Goal: Task Accomplishment & Management: Manage account settings

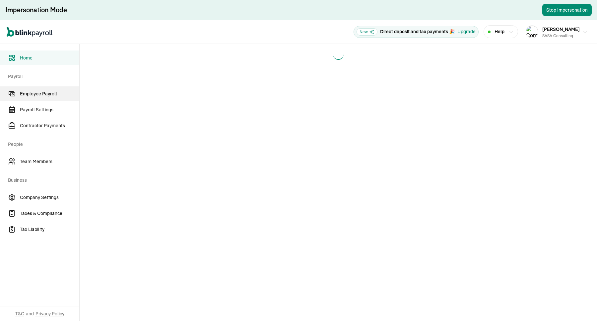
click at [52, 92] on span "Employee Payroll" at bounding box center [49, 93] width 59 height 7
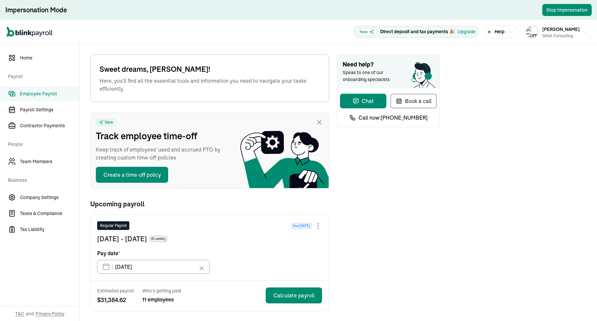
type input "10/17/2025"
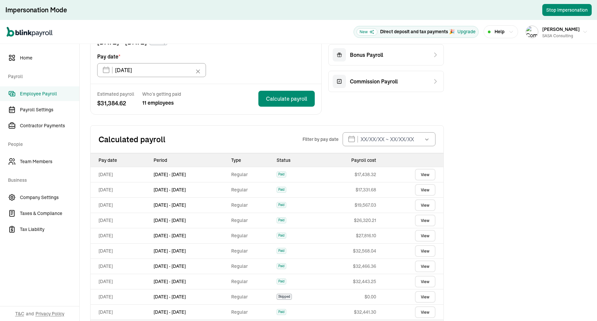
scroll to position [166, 0]
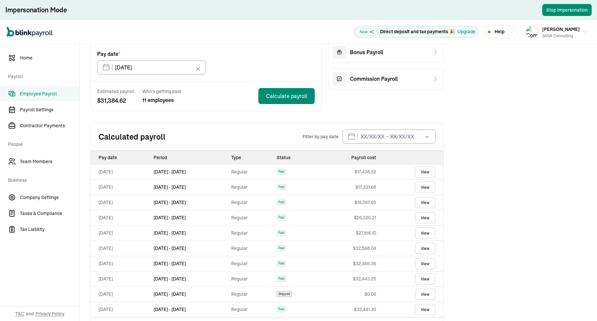
click at [208, 146] on div "Calculated payroll Filter by pay date Oct 2025 Mon Tue Wed Thu Fri Sat Sun 29 3…" at bounding box center [267, 136] width 354 height 28
click at [204, 69] on input "10/17/2025" at bounding box center [151, 67] width 109 height 14
click at [274, 182] on td "Regular" at bounding box center [251, 186] width 45 height 15
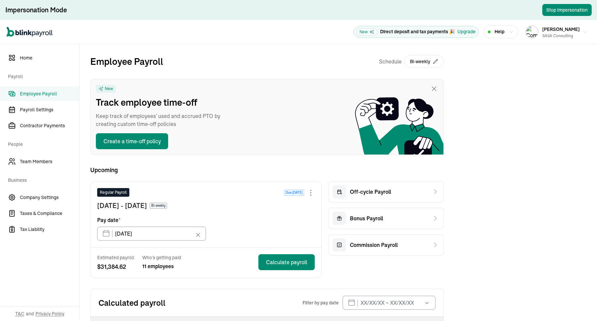
click at [249, 74] on div "Employee Payroll Schedule Bi-weekly New Track employee time-off Keep track of e…" at bounding box center [267, 276] width 354 height 445
click at [32, 193] on link "Company Settings" at bounding box center [39, 197] width 79 height 15
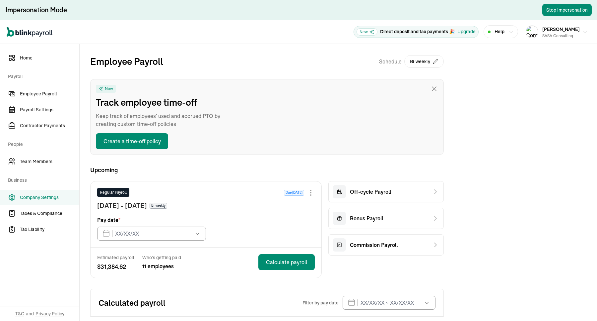
type input "10/03/2025"
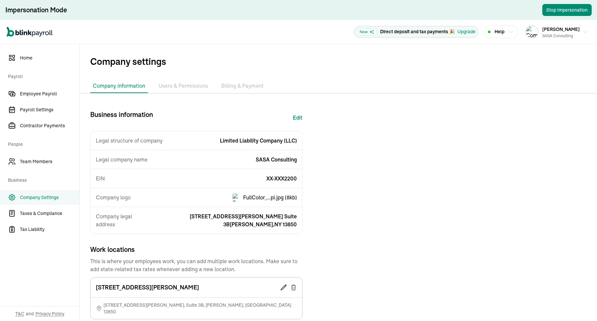
click at [242, 93] on div "Company information Bank Accounts Users & Permissions Billing & Payment Busines…" at bounding box center [339, 265] width 518 height 373
click at [244, 85] on li "Billing & Payment" at bounding box center [243, 86] width 48 height 14
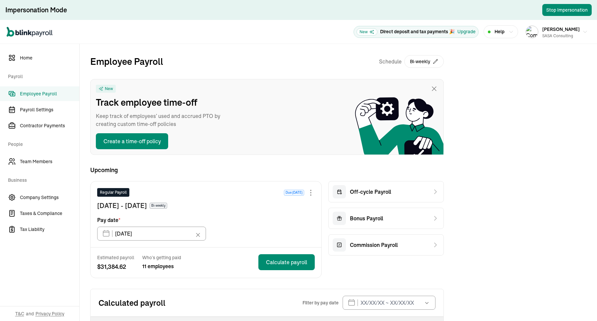
click at [249, 74] on div "Employee Payroll Schedule Bi-weekly New Track employee time-off Keep track of e…" at bounding box center [267, 276] width 354 height 445
click at [32, 193] on link "Company Settings" at bounding box center [39, 197] width 79 height 15
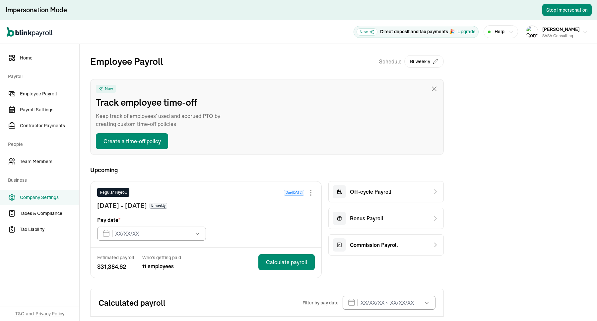
type input "[DATE]"
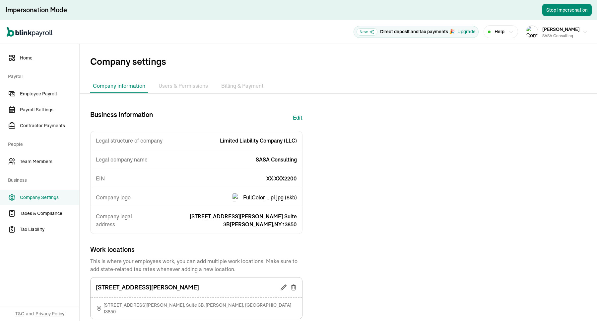
click at [242, 93] on div "Company information Bank Accounts Users & Permissions Billing & Payment Busines…" at bounding box center [339, 265] width 518 height 373
click at [244, 85] on li "Billing & Payment" at bounding box center [243, 86] width 48 height 14
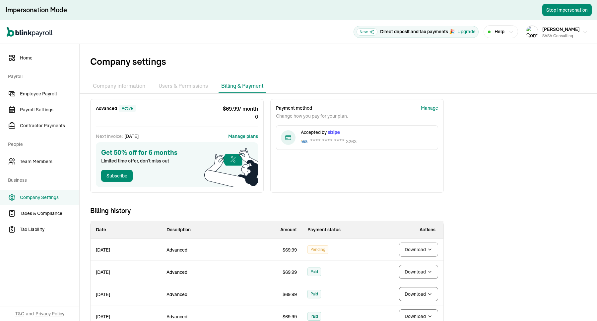
scroll to position [83, 0]
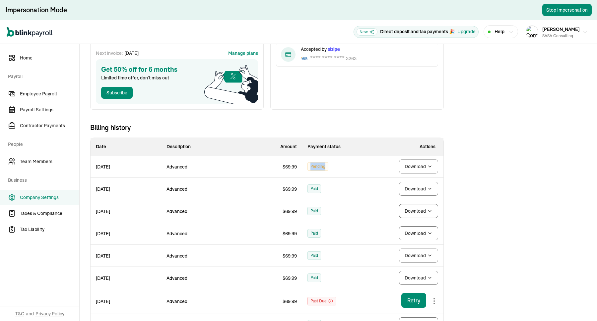
drag, startPoint x: 341, startPoint y: 165, endPoint x: 308, endPoint y: 168, distance: 33.3
click at [308, 168] on td "Pending" at bounding box center [337, 166] width 71 height 22
click at [295, 172] on td "$ 69.99" at bounding box center [267, 166] width 71 height 22
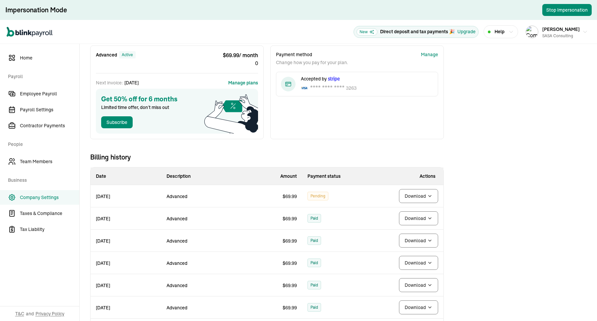
scroll to position [0, 0]
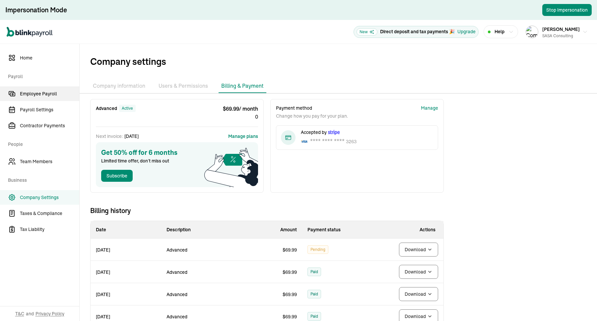
click at [61, 90] on span "Employee Payroll" at bounding box center [49, 93] width 59 height 7
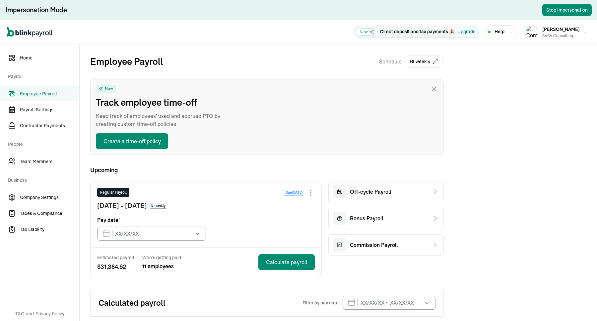
type input "10/03/2025"
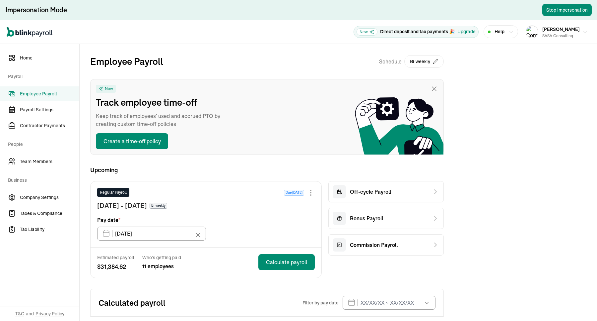
scroll to position [28, 0]
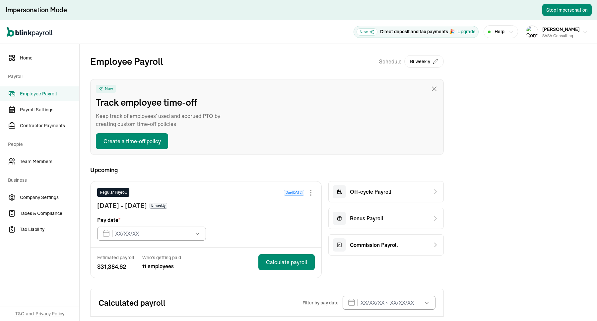
type input "10/03/2025"
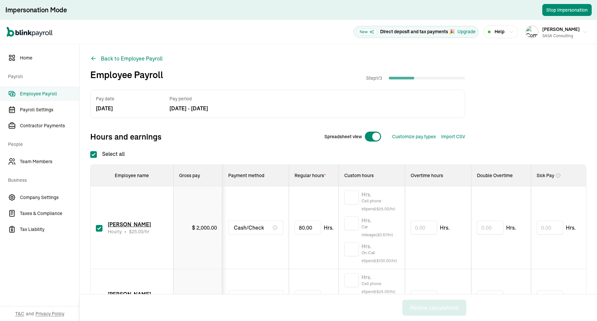
click at [61, 94] on span "Employee Payroll" at bounding box center [49, 93] width 59 height 7
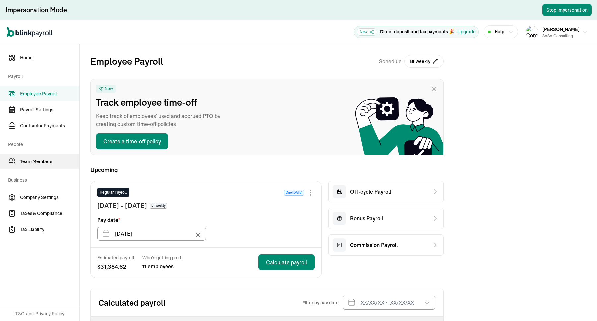
click at [35, 163] on span "Team Members" at bounding box center [49, 161] width 59 height 7
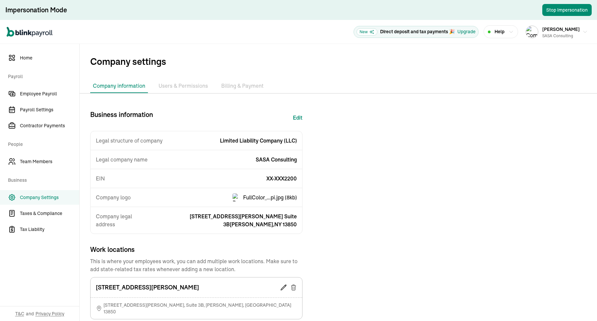
click at [256, 83] on li "Billing & Payment" at bounding box center [243, 86] width 48 height 14
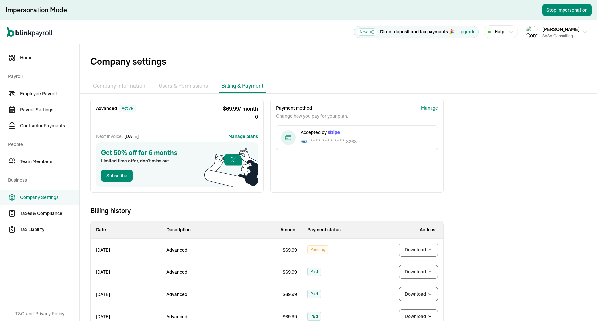
scroll to position [83, 0]
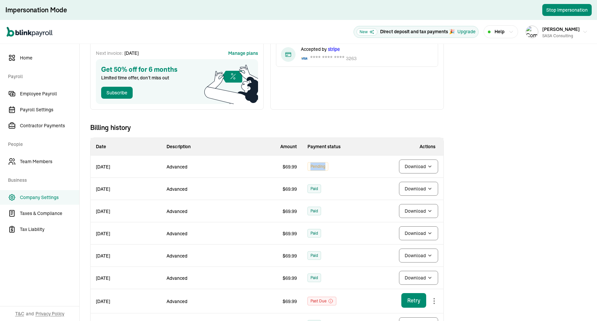
drag, startPoint x: 341, startPoint y: 165, endPoint x: 308, endPoint y: 168, distance: 33.3
click at [308, 168] on td "Pending" at bounding box center [337, 166] width 71 height 22
click at [295, 172] on td "$ 69.99" at bounding box center [267, 166] width 71 height 22
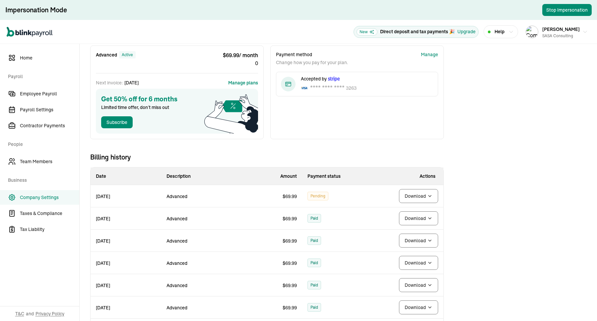
scroll to position [0, 0]
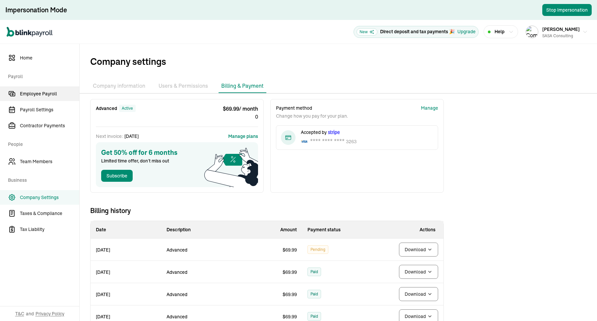
click at [61, 90] on span "Employee Payroll" at bounding box center [49, 93] width 59 height 7
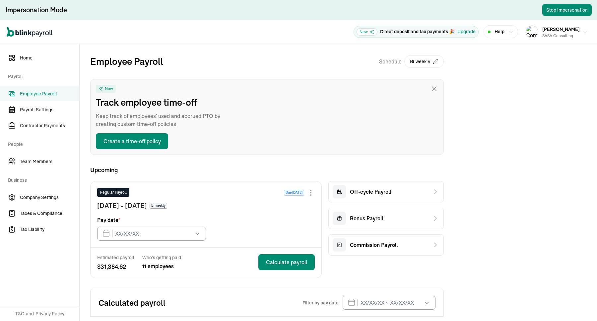
type input "10/03/2025"
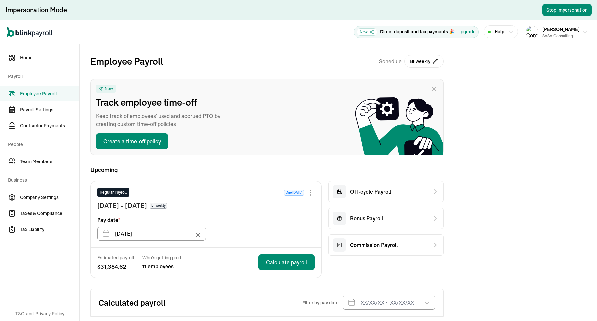
scroll to position [28, 0]
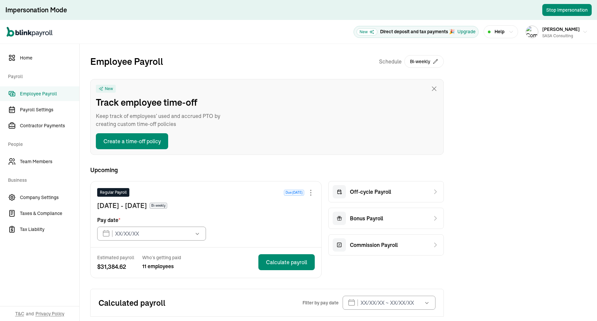
type input "10/03/2025"
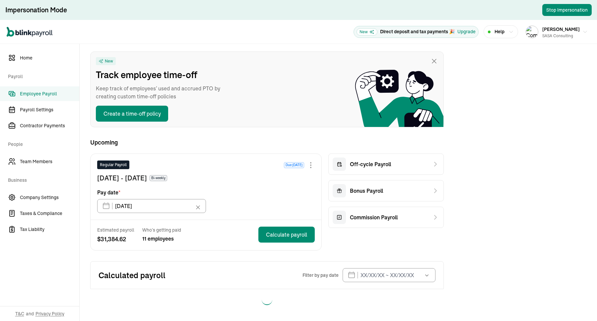
scroll to position [0, 0]
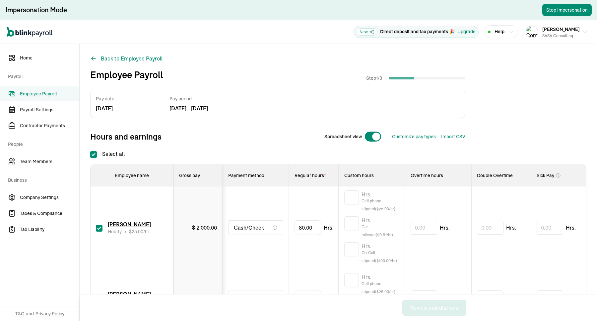
click at [61, 94] on span "Employee Payroll" at bounding box center [49, 93] width 59 height 7
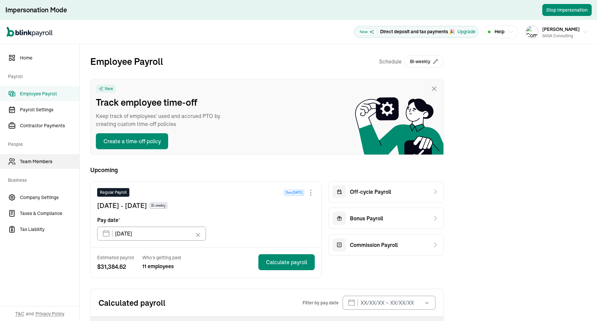
click at [35, 163] on span "Team Members" at bounding box center [49, 161] width 59 height 7
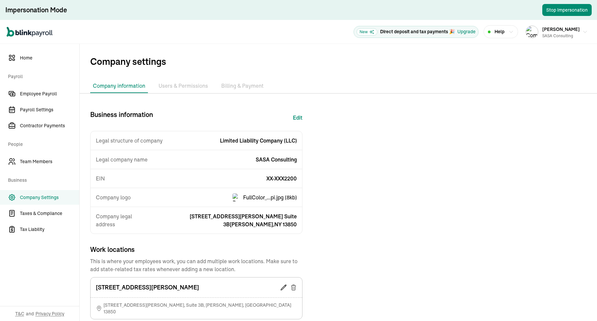
click at [256, 83] on li "Billing & Payment" at bounding box center [243, 86] width 48 height 14
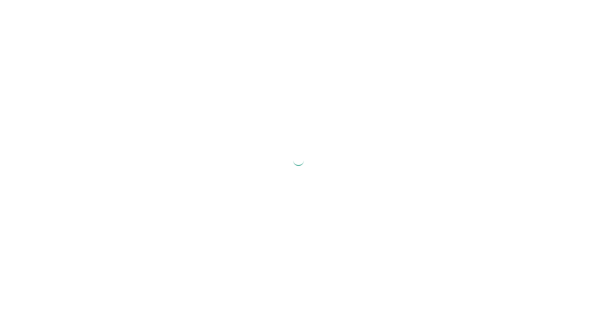
click at [262, 304] on div at bounding box center [298, 160] width 597 height 321
